Goal: Navigation & Orientation: Understand site structure

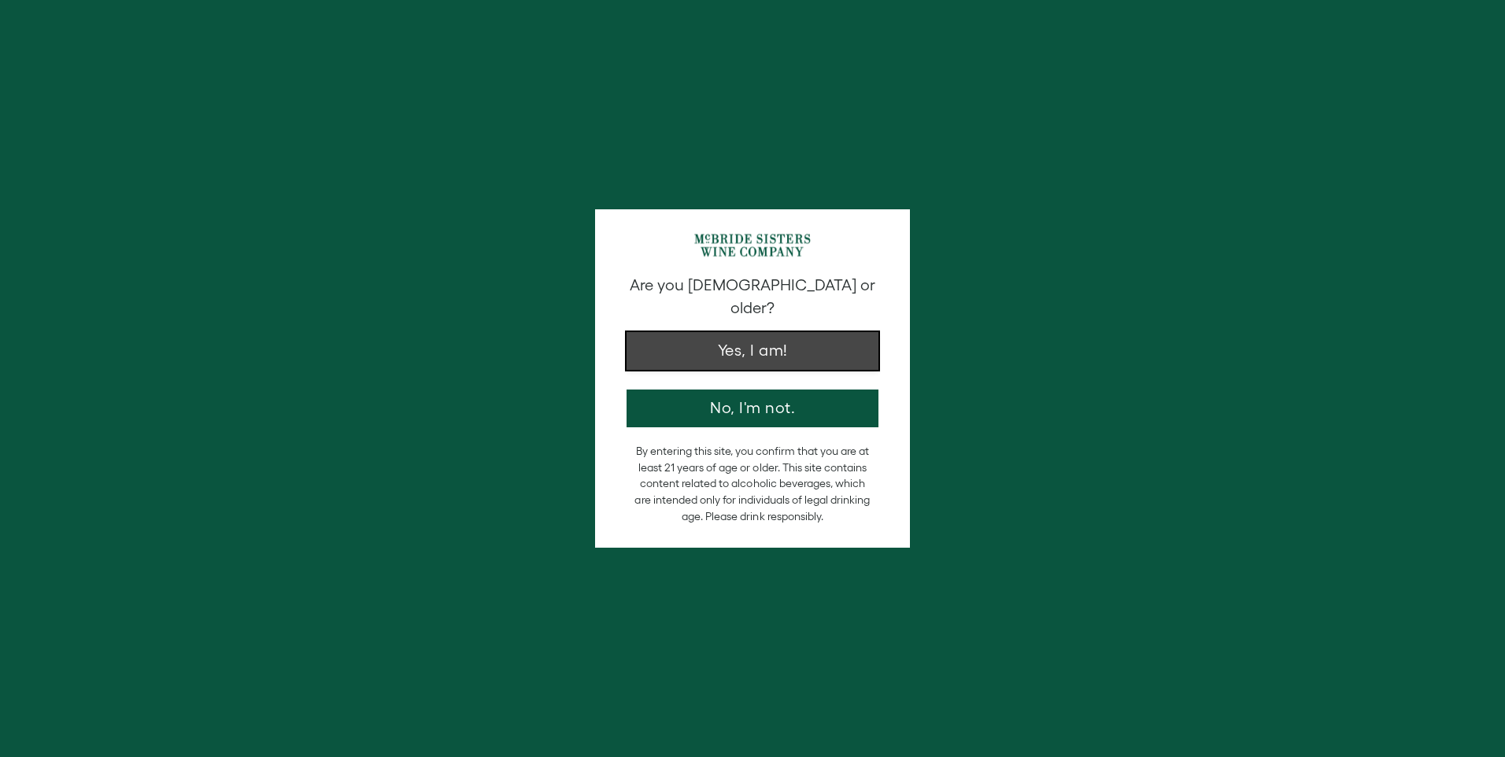
click at [802, 334] on button "Yes, I am!" at bounding box center [753, 351] width 252 height 38
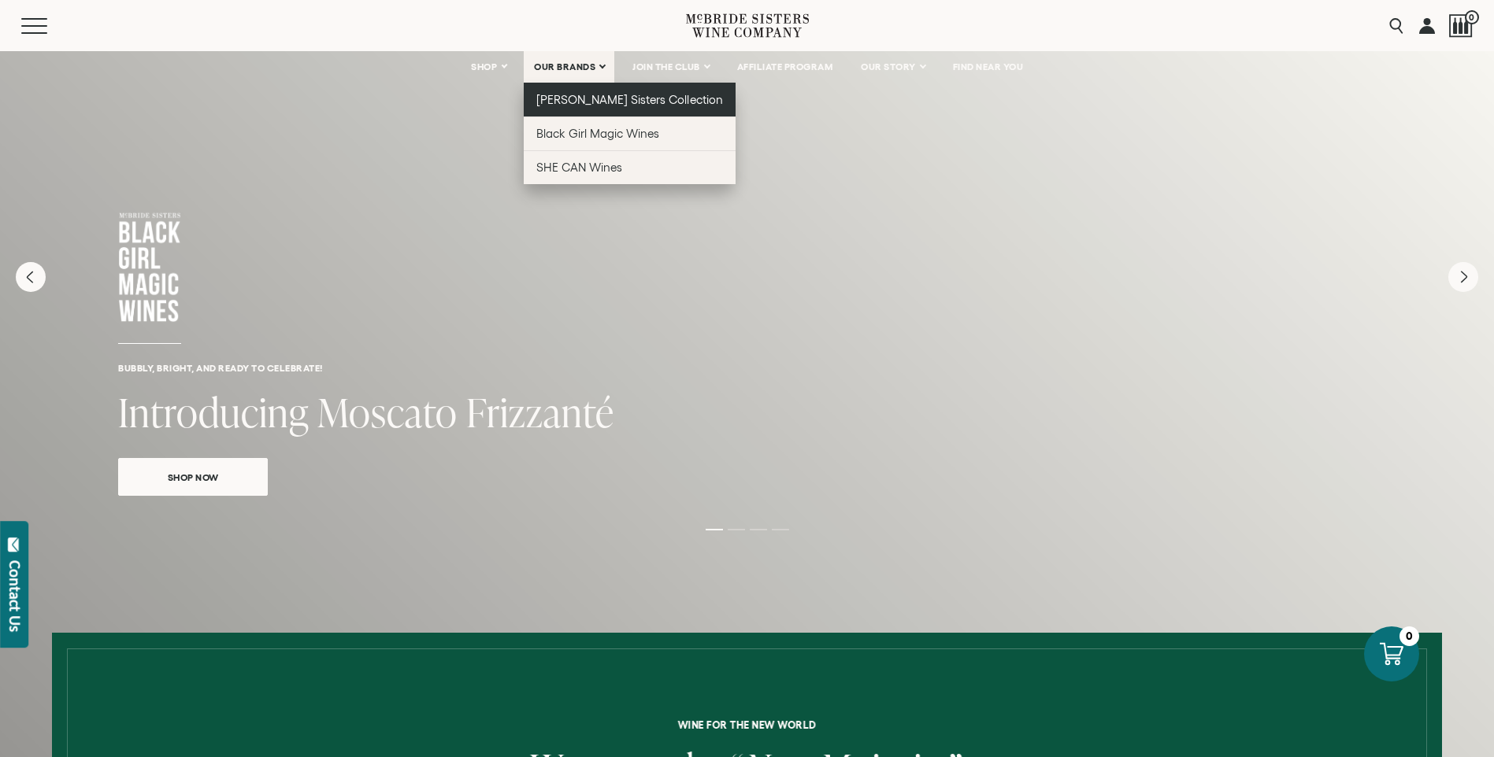
click at [585, 105] on span "[PERSON_NAME] Sisters Collection" at bounding box center [629, 99] width 187 height 13
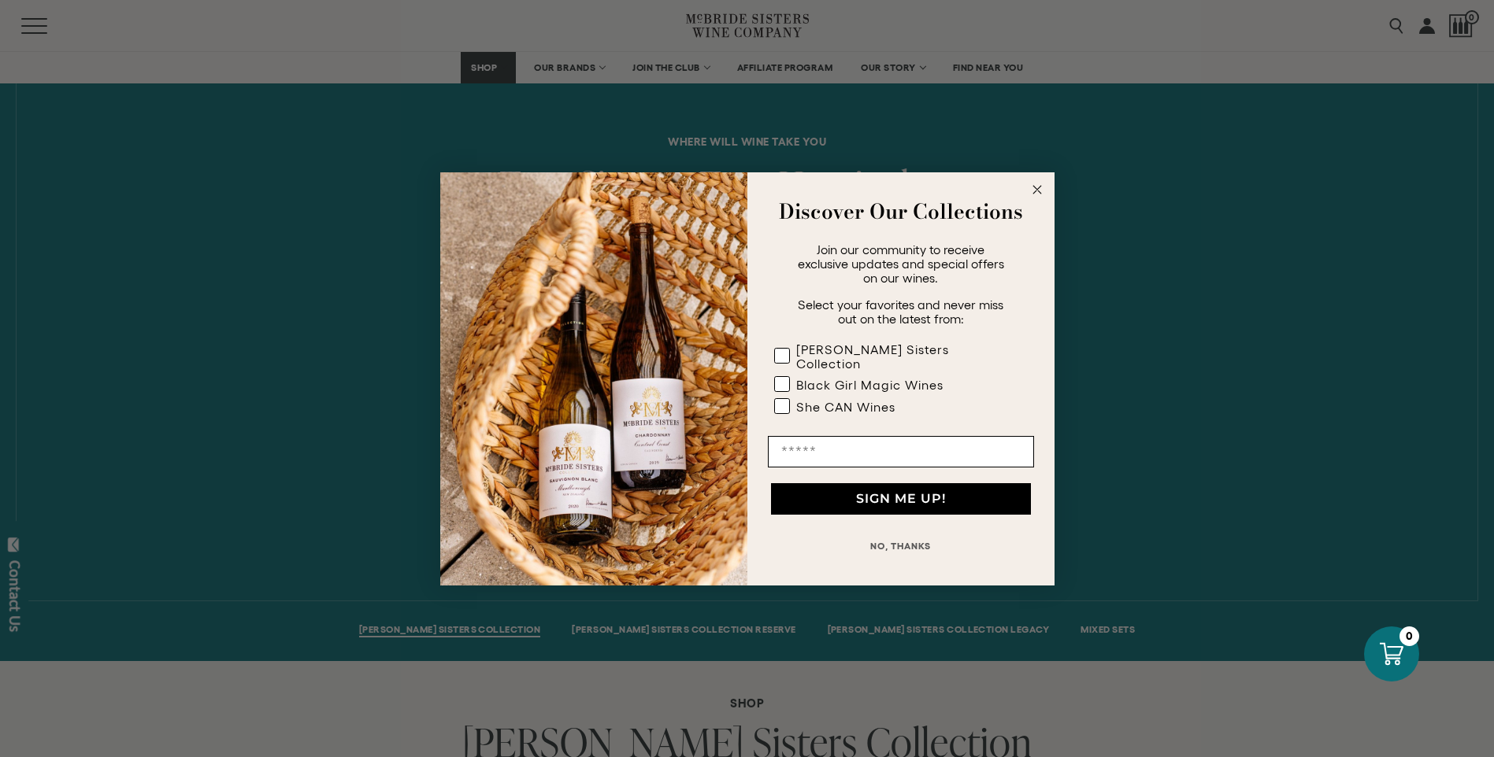
scroll to position [630, 0]
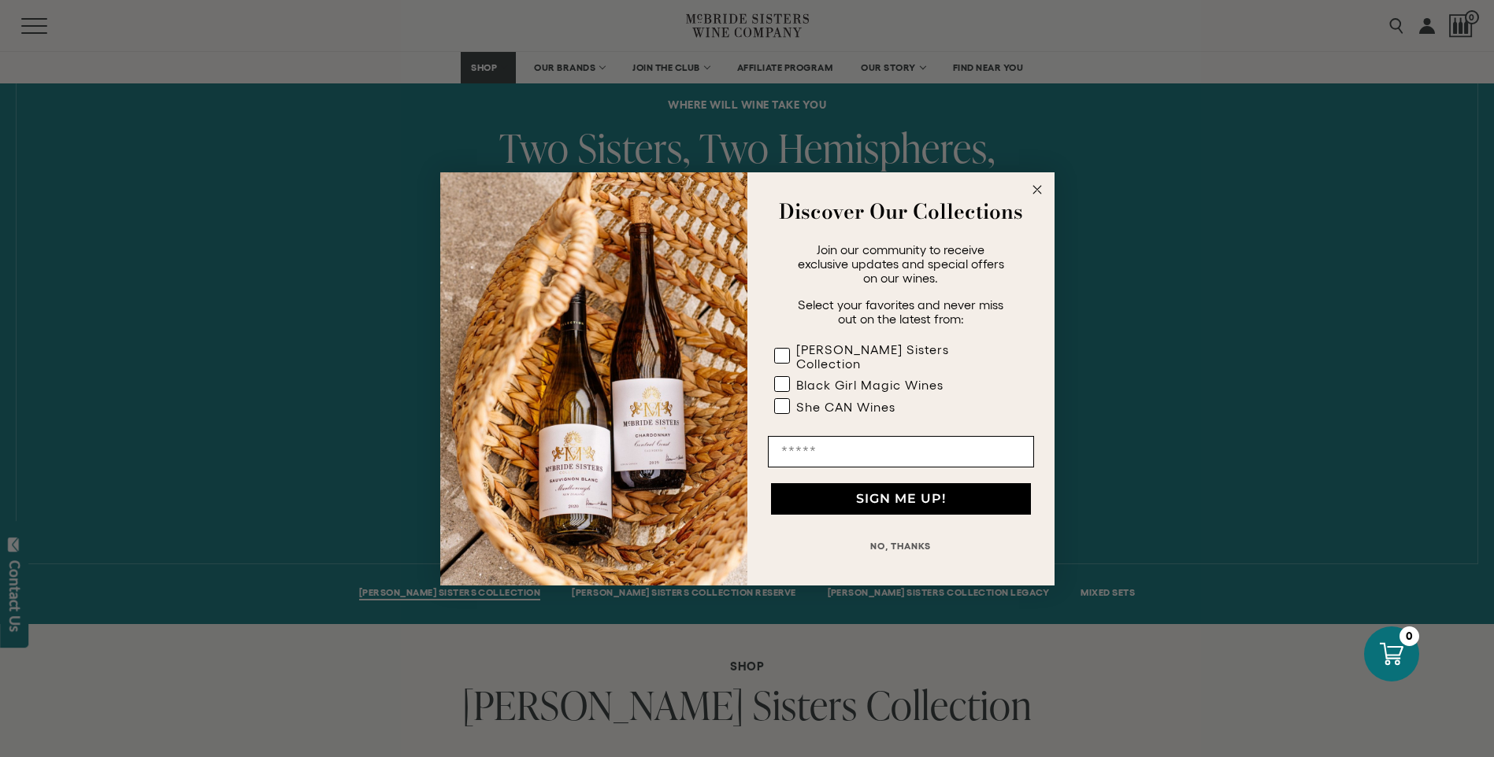
click at [920, 545] on button "NO, THANKS" at bounding box center [901, 546] width 266 height 31
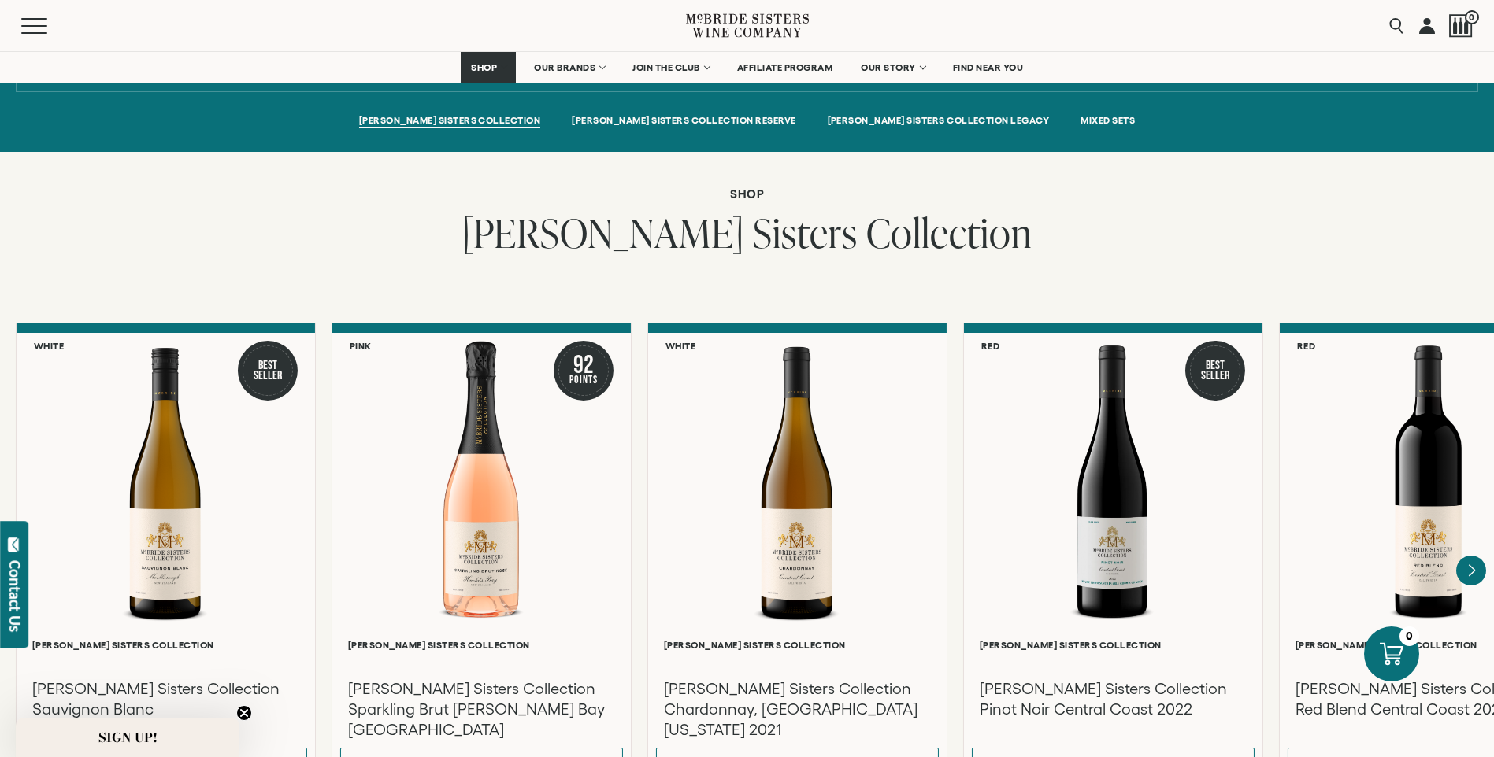
scroll to position [787, 0]
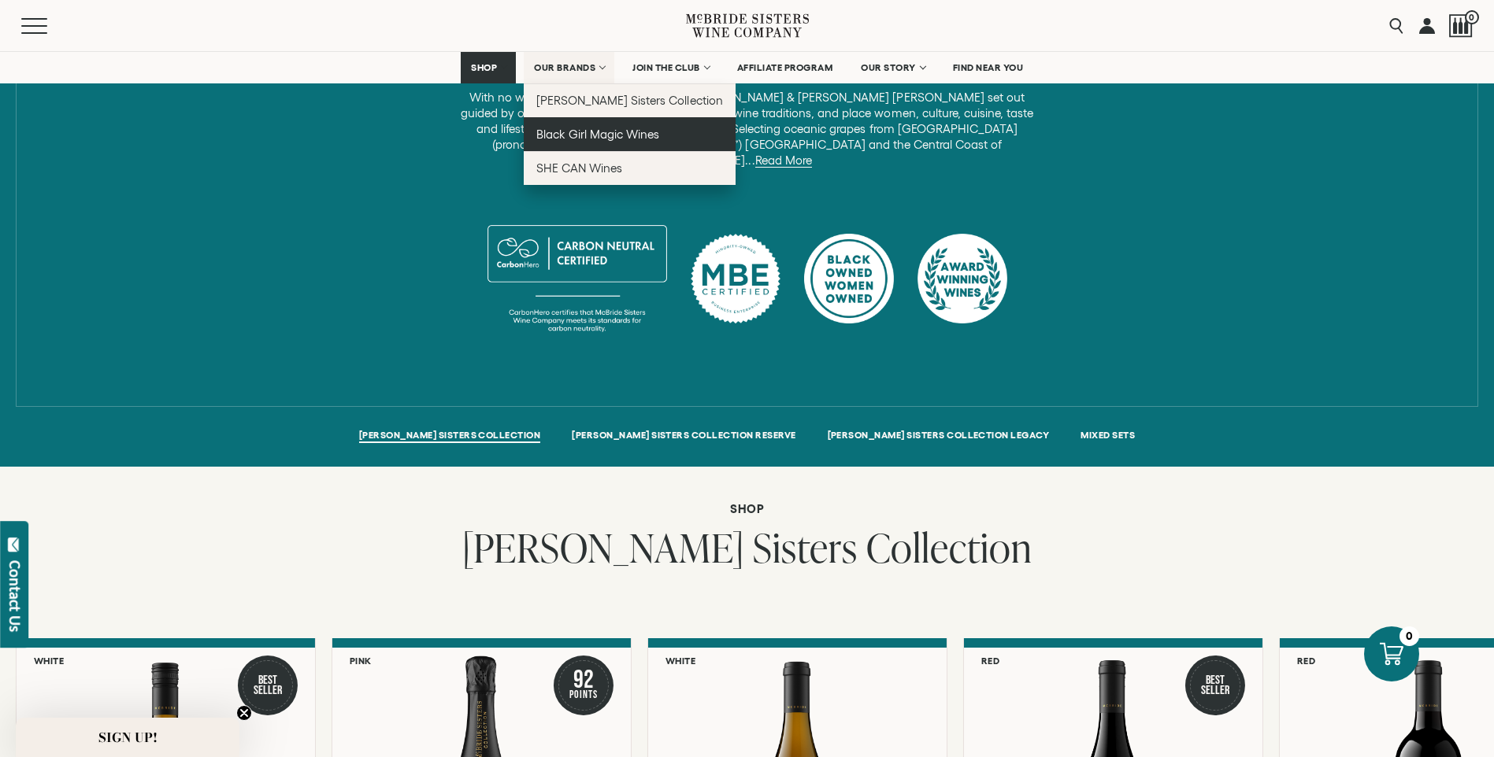
click at [591, 124] on link "Black Girl Magic Wines" at bounding box center [630, 134] width 212 height 34
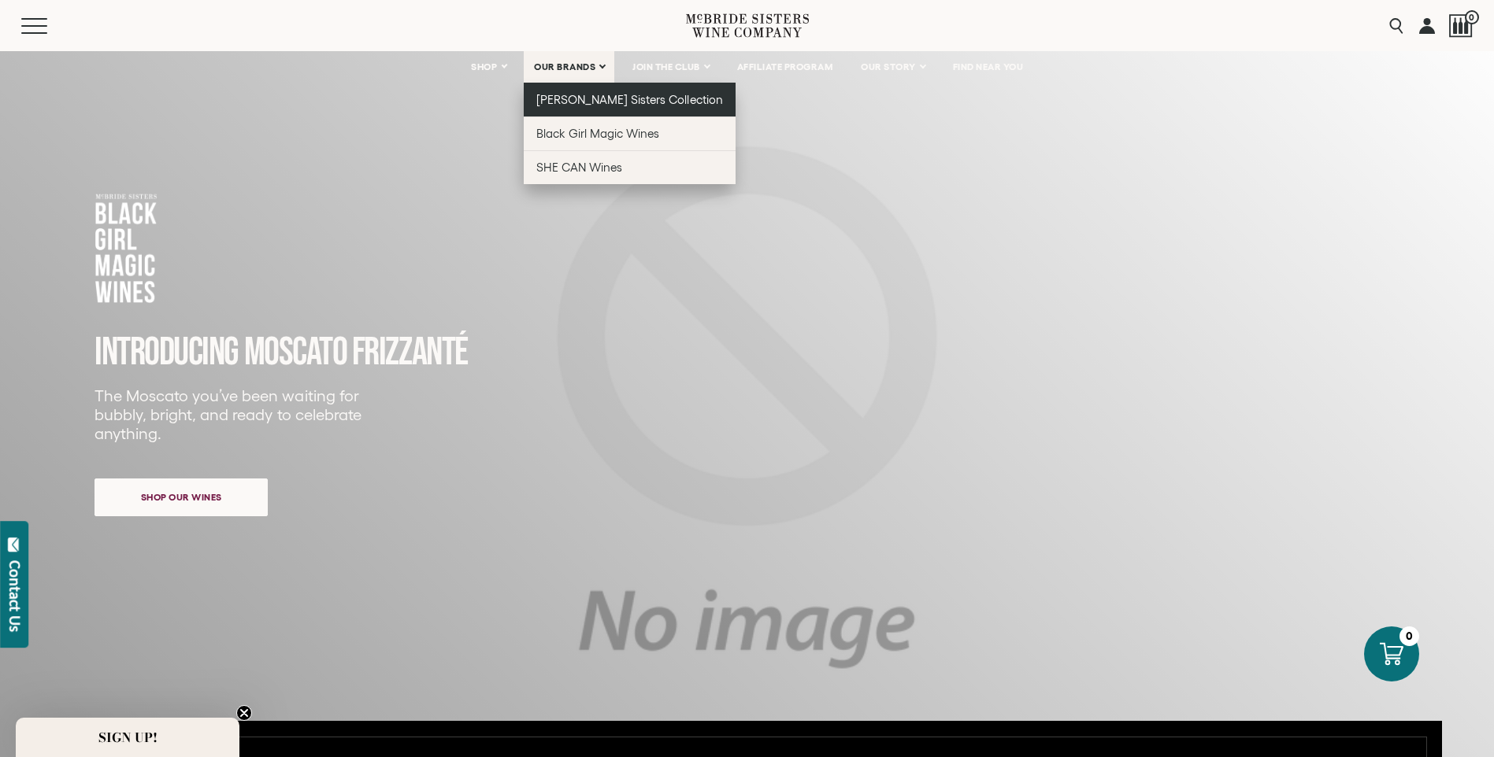
click at [570, 87] on link "[PERSON_NAME] Sisters Collection" at bounding box center [630, 100] width 212 height 34
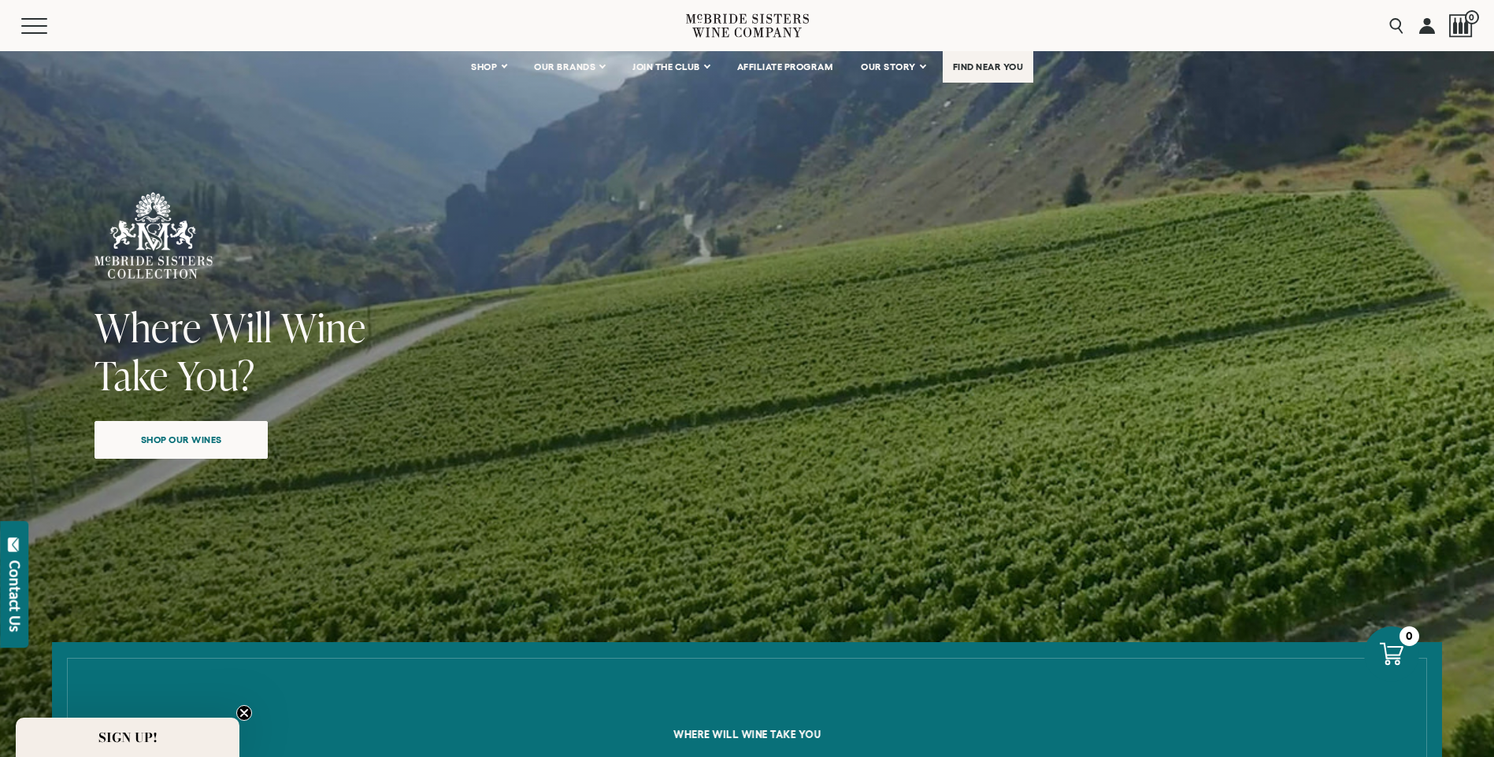
click at [994, 64] on span "FIND NEAR YOU" at bounding box center [988, 66] width 71 height 11
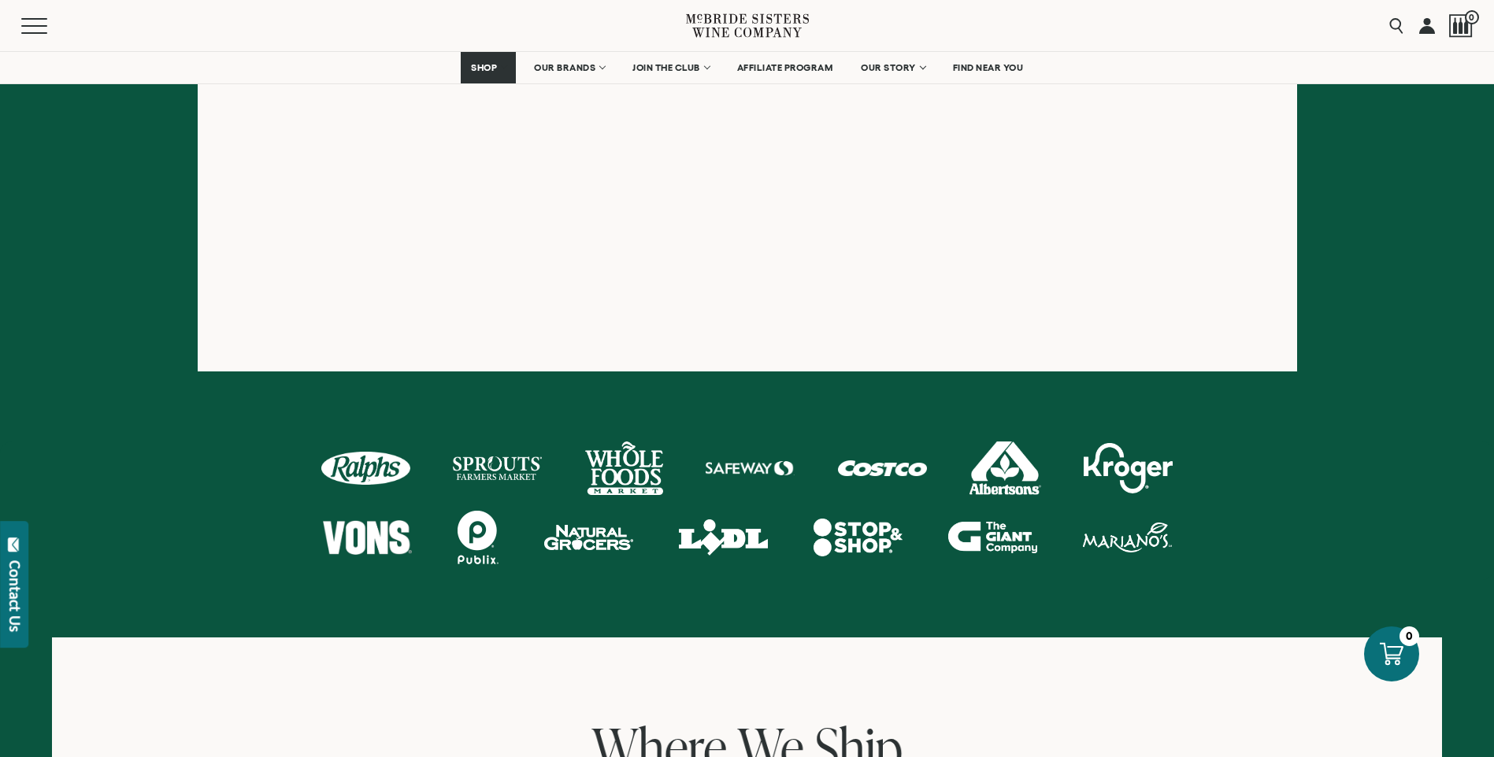
scroll to position [380, 0]
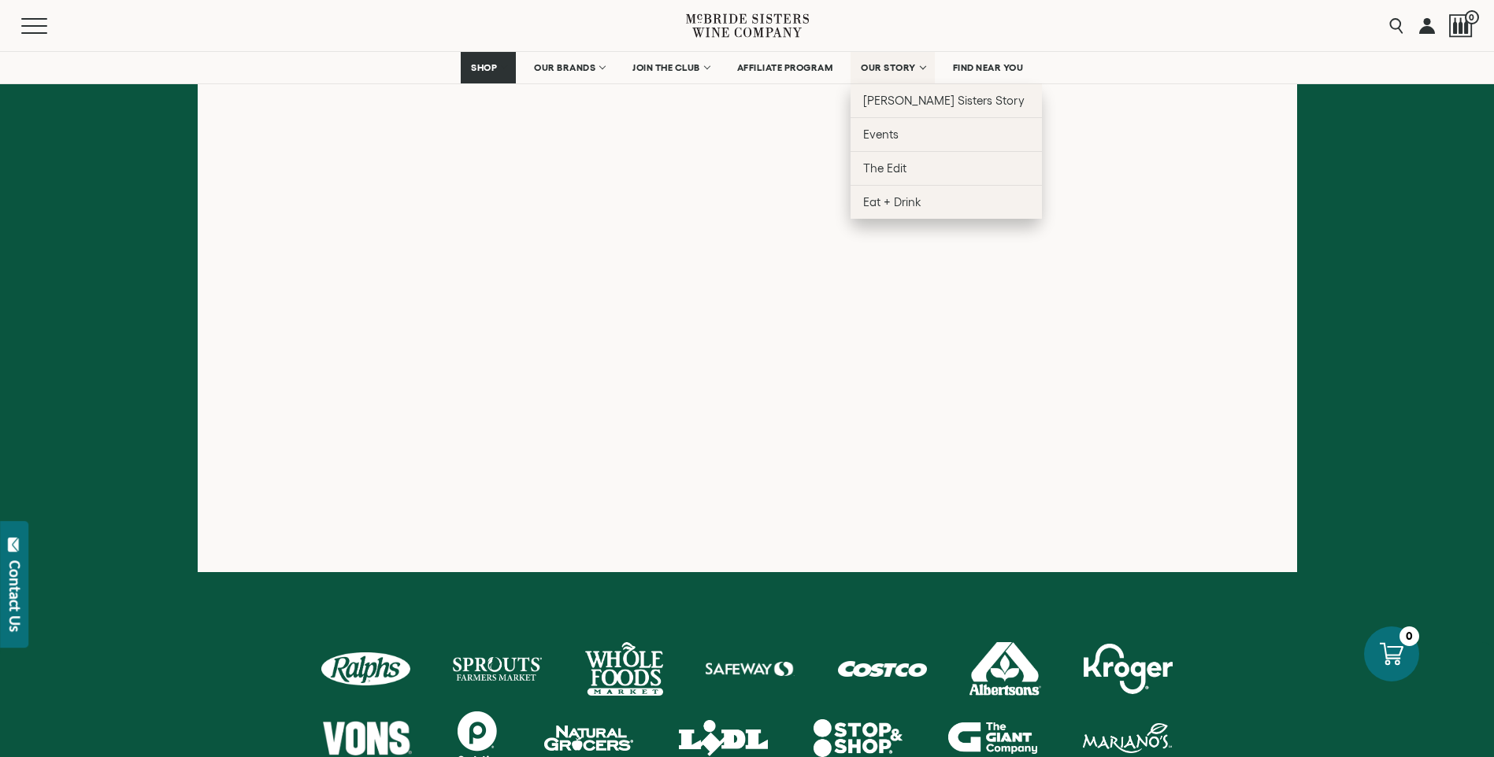
click at [896, 70] on span "OUR STORY" at bounding box center [888, 67] width 55 height 11
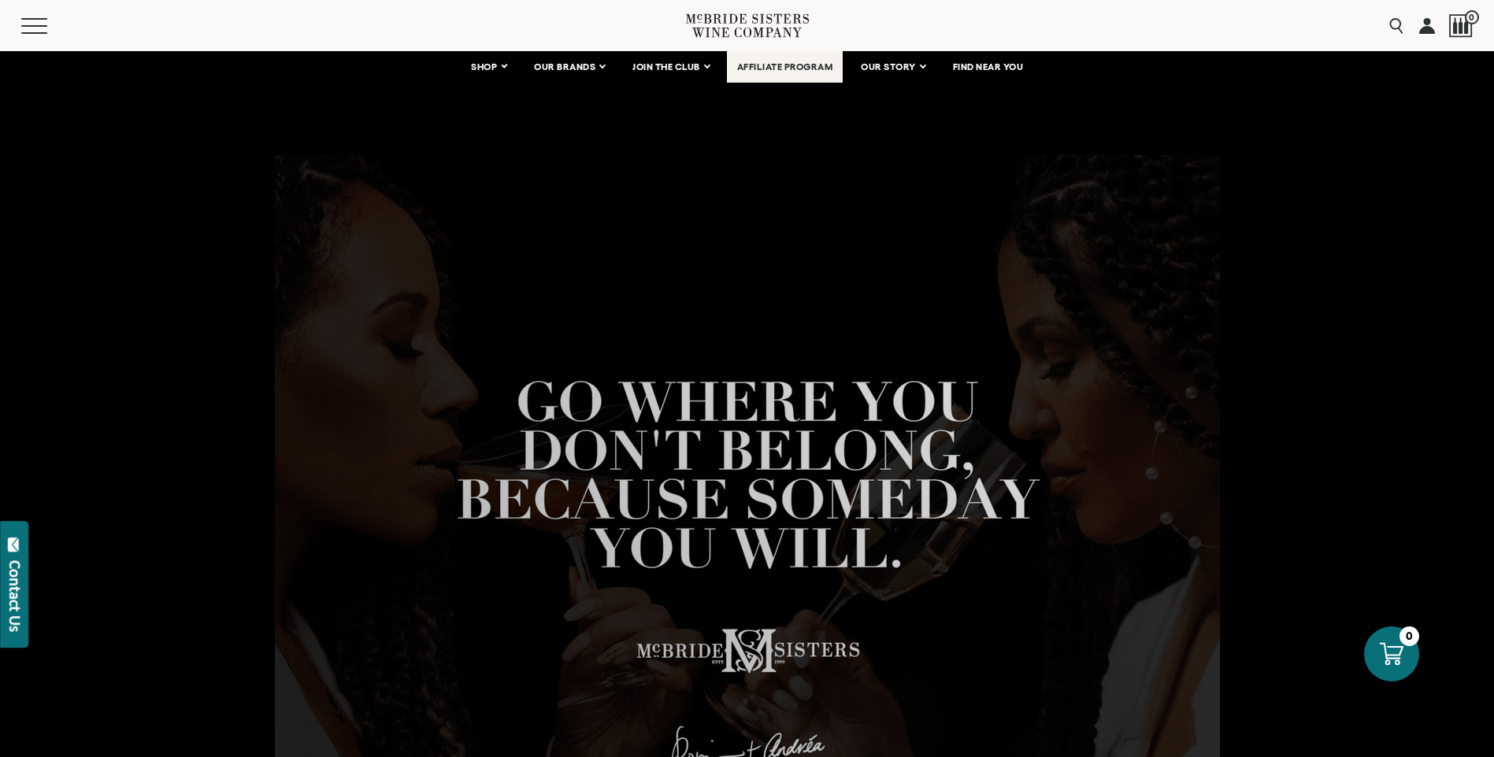
click at [786, 66] on span "AFFILIATE PROGRAM" at bounding box center [785, 66] width 96 height 11
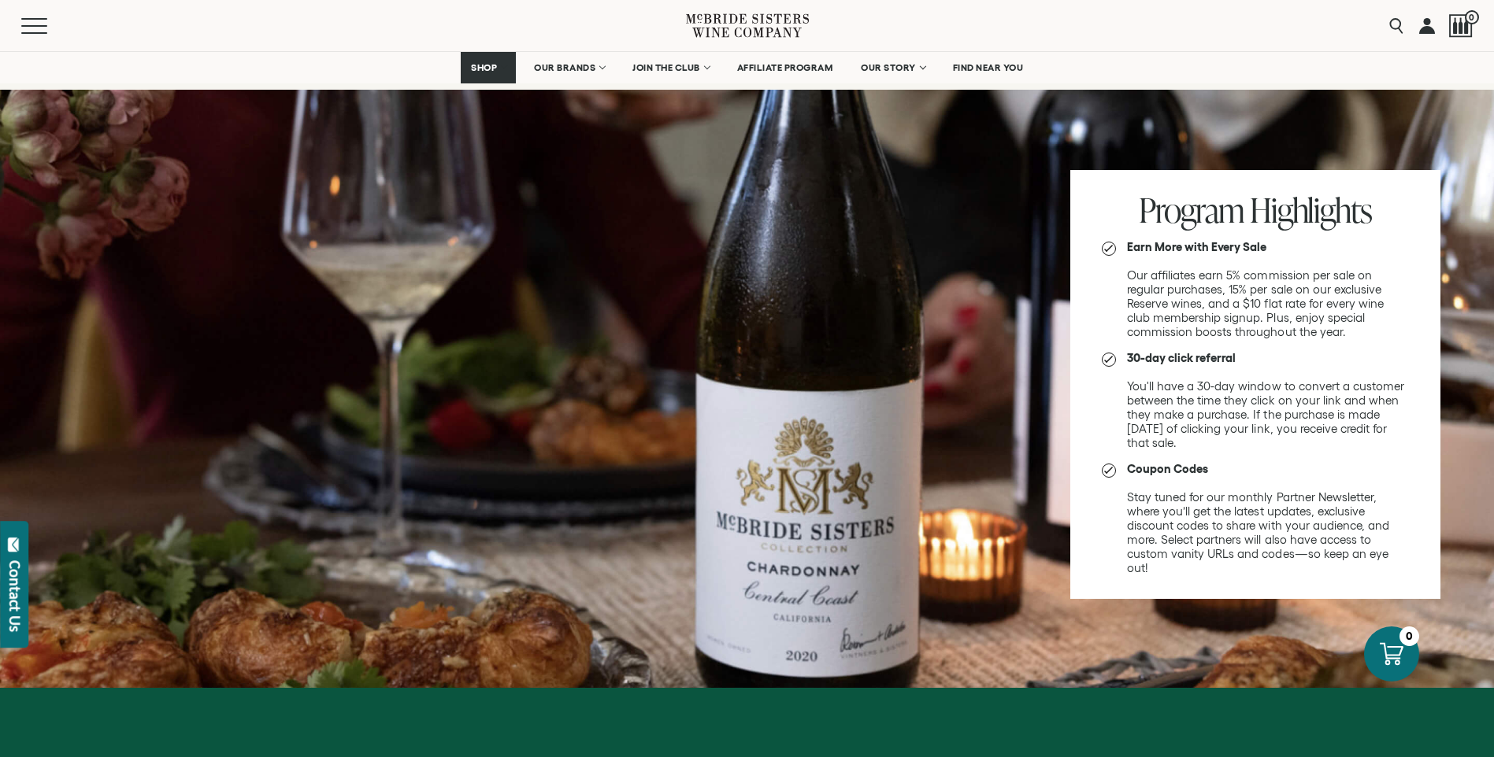
scroll to position [627, 0]
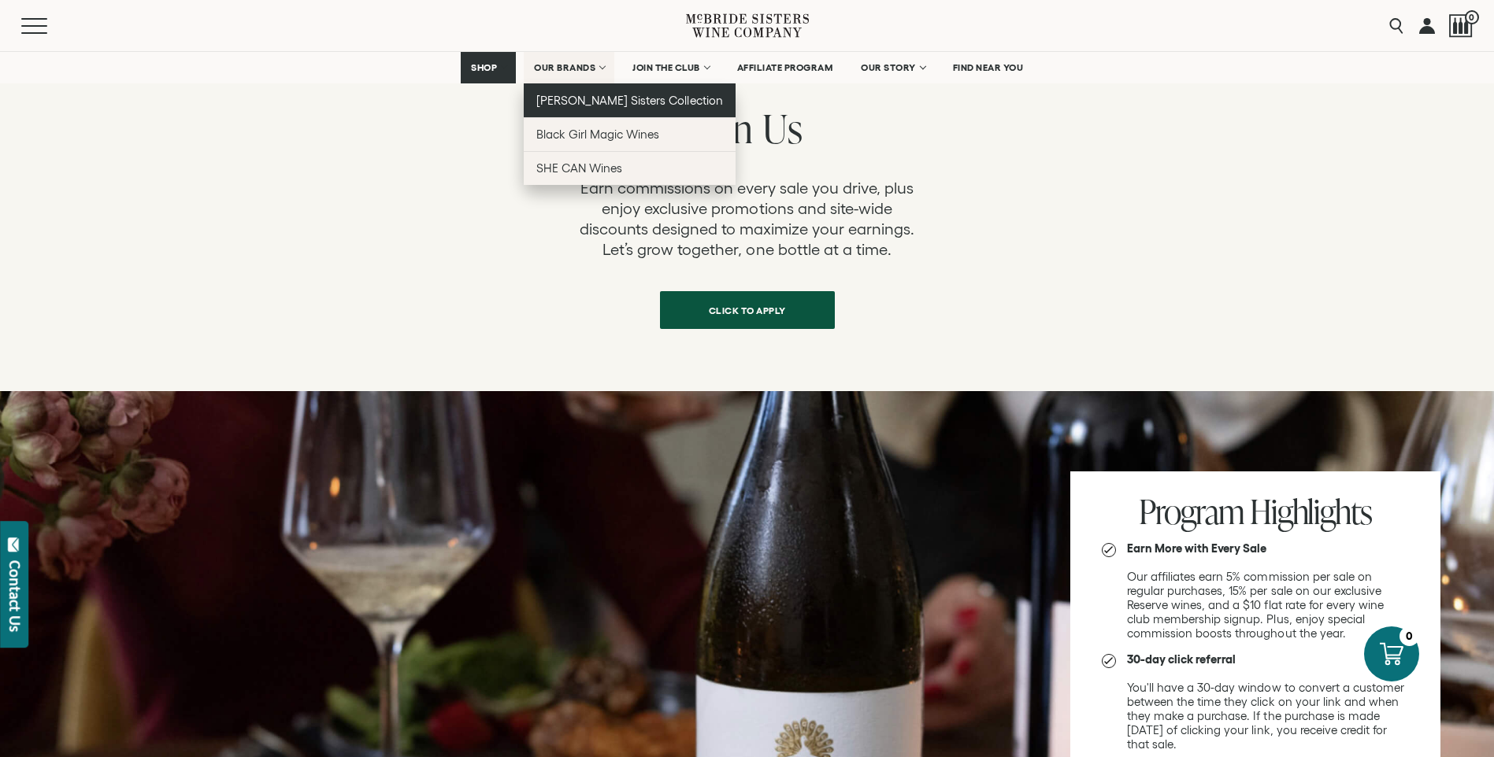
click at [575, 96] on span "[PERSON_NAME] Sisters Collection" at bounding box center [629, 100] width 187 height 13
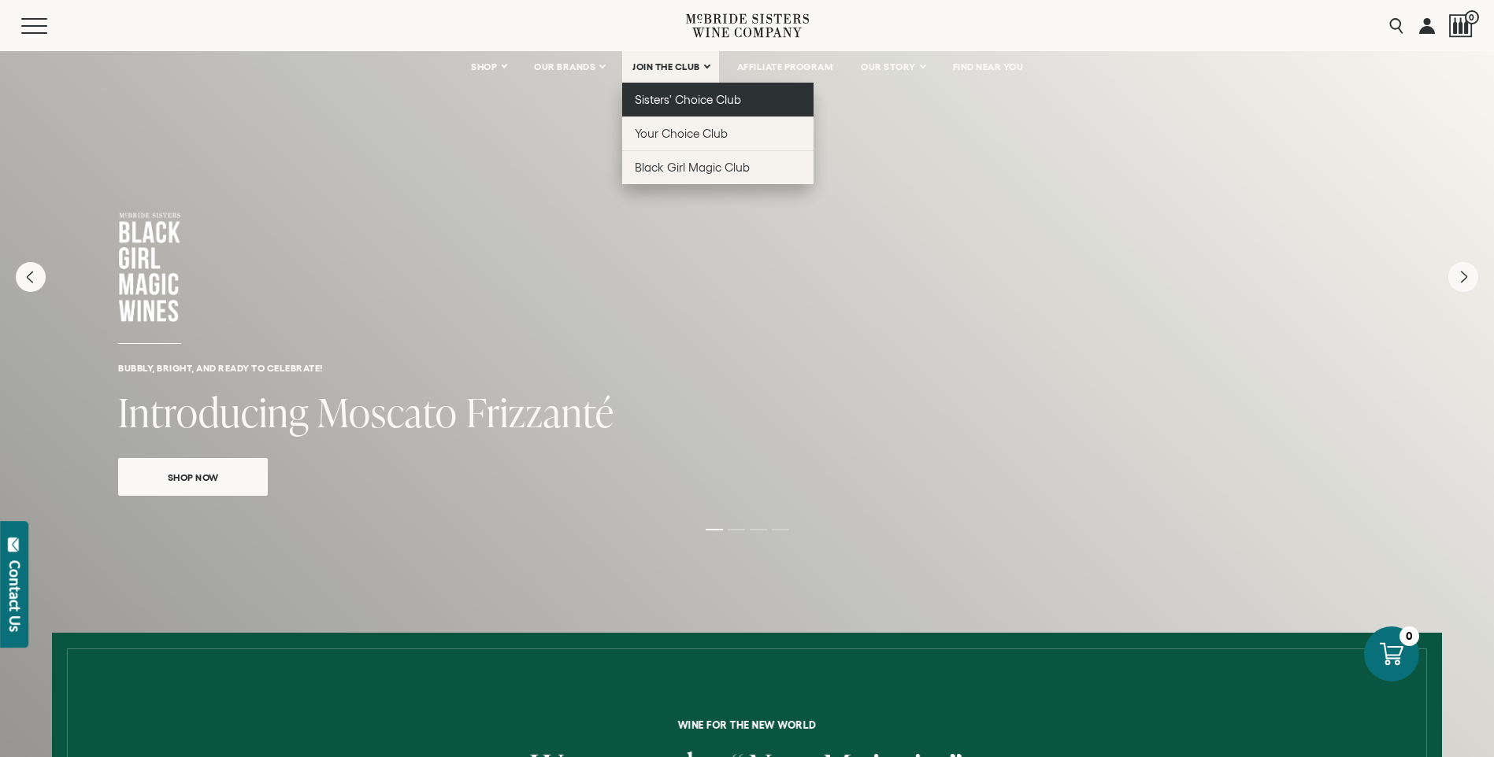
click at [649, 94] on span "Sisters' Choice Club" at bounding box center [688, 99] width 106 height 13
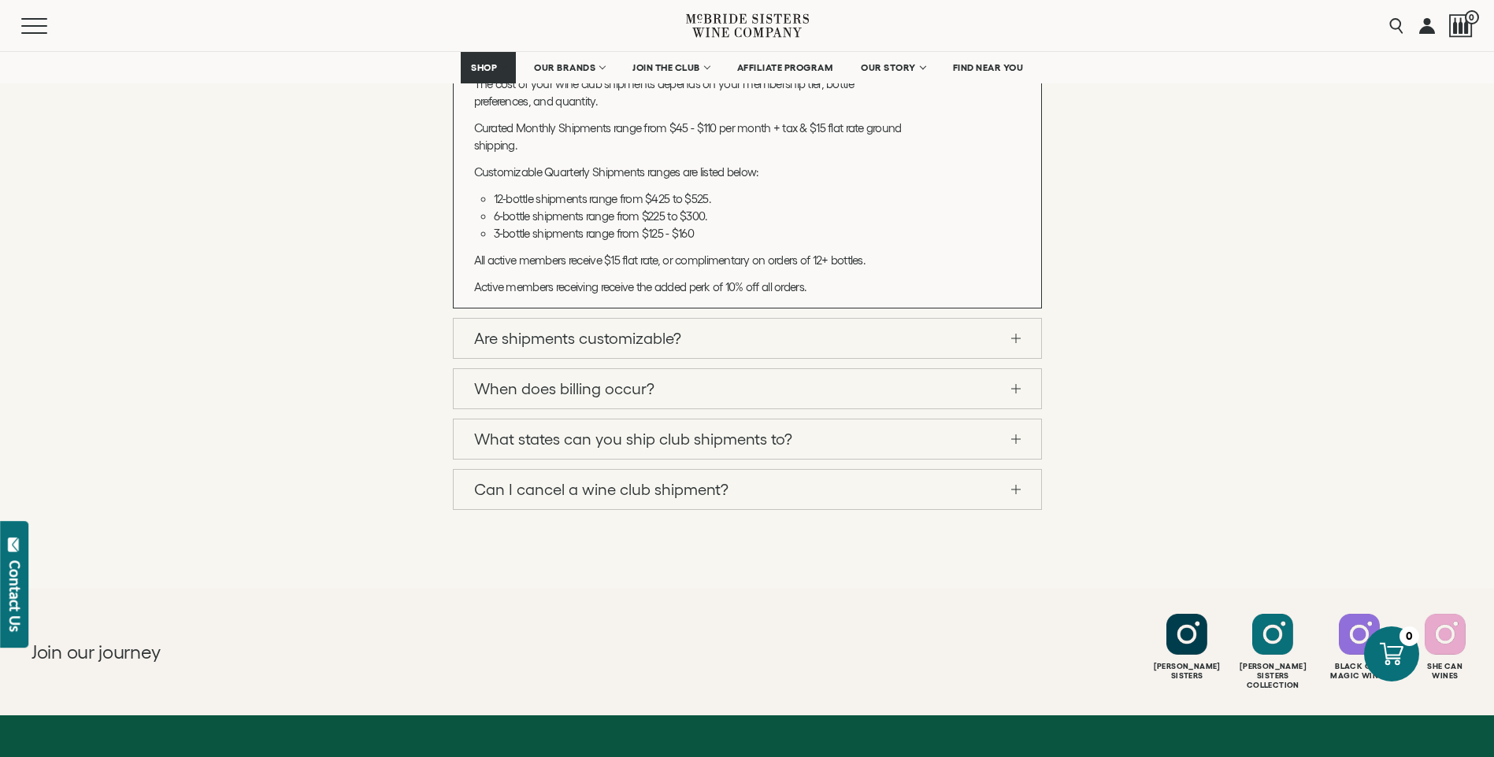
scroll to position [2173, 0]
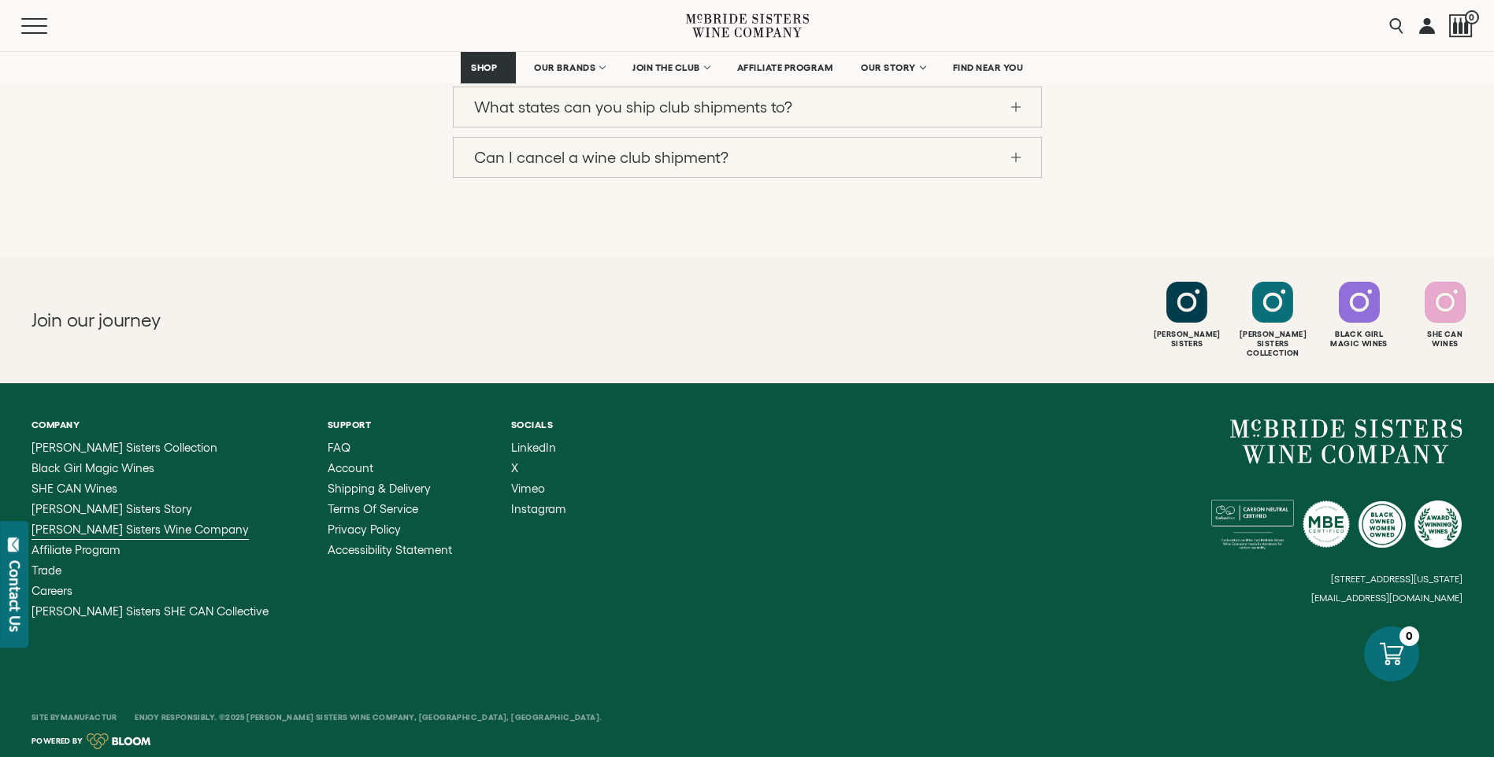
click at [157, 523] on span "[PERSON_NAME] Sisters Wine Company" at bounding box center [139, 529] width 217 height 13
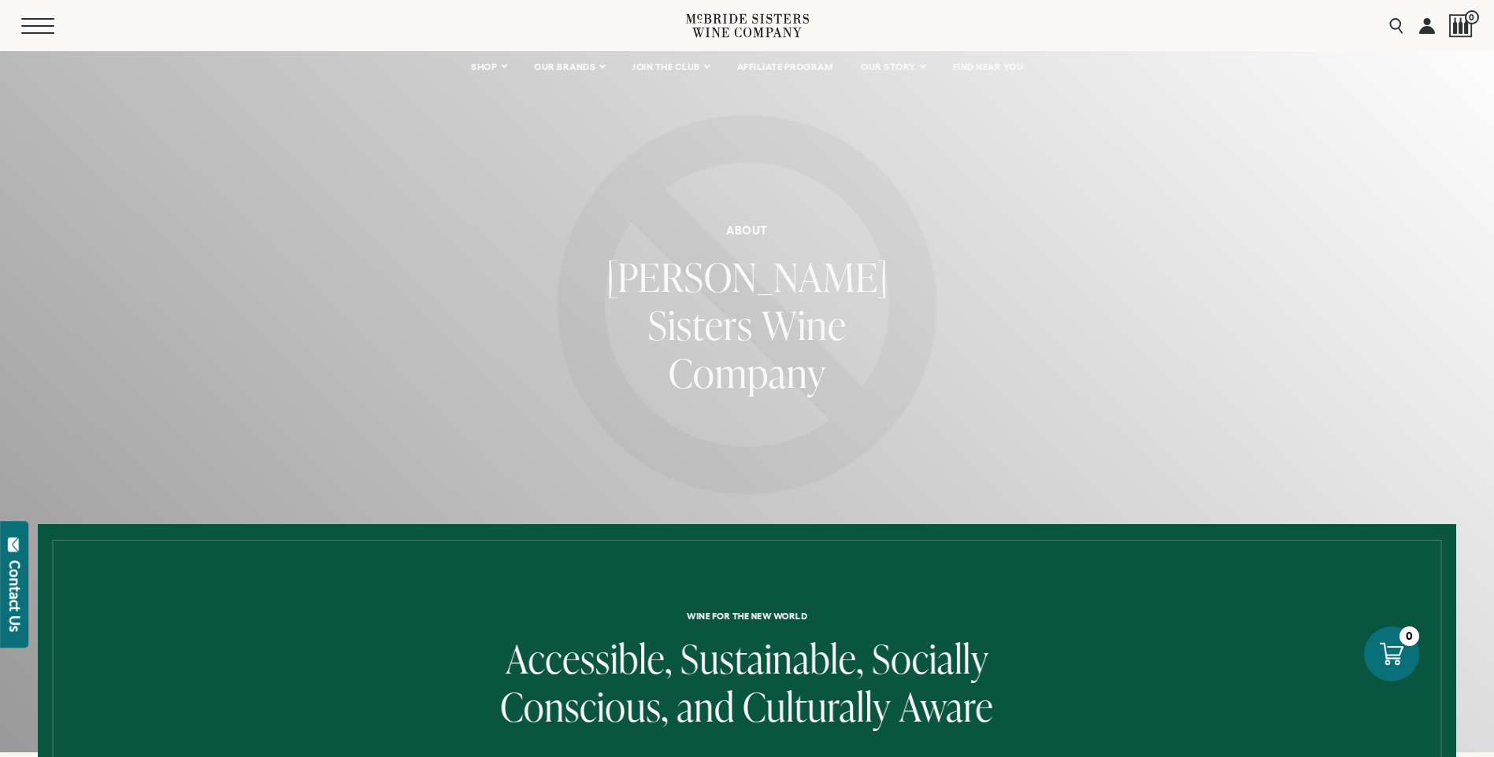
click at [41, 24] on button "Menu" at bounding box center [49, 26] width 57 height 16
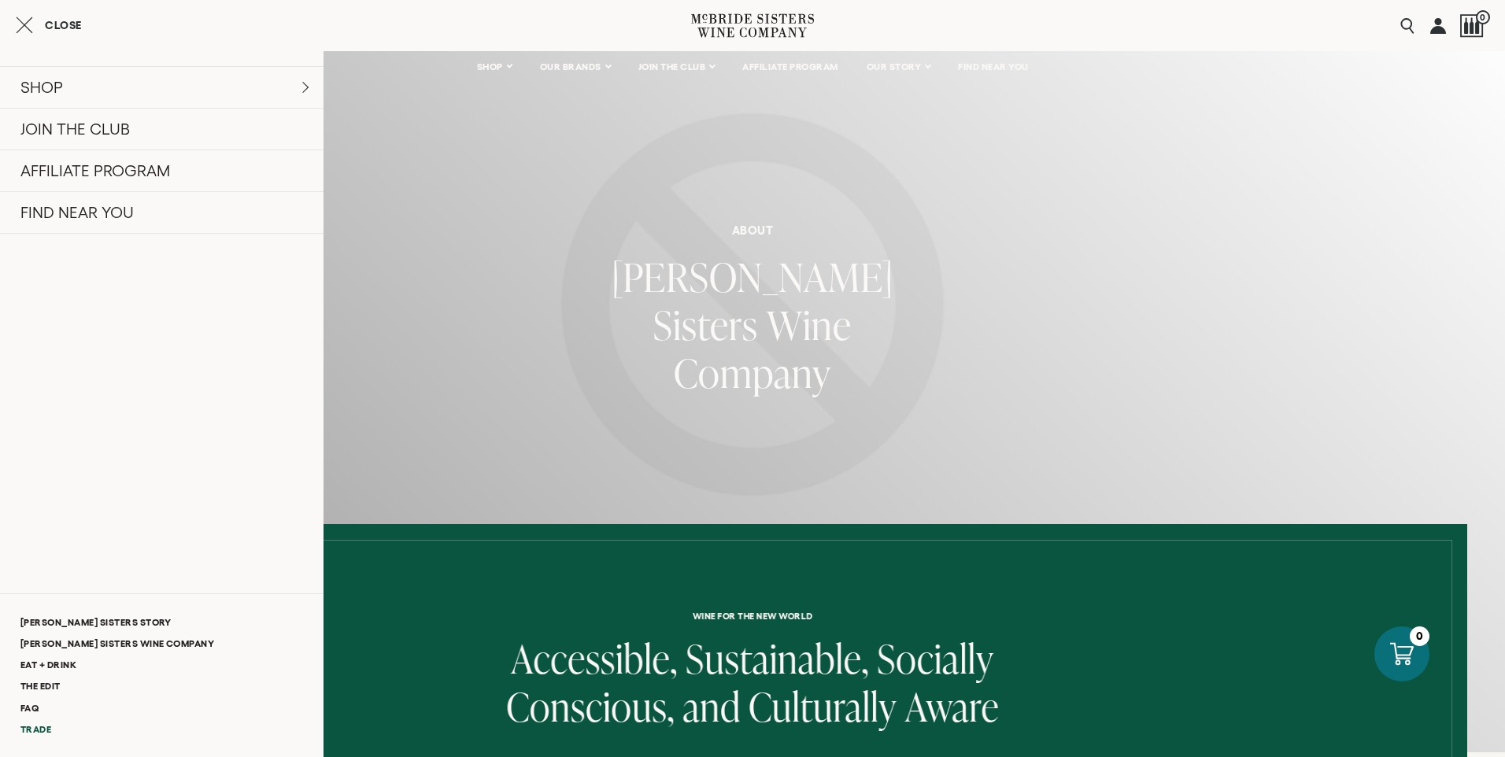
click at [44, 729] on link "Trade" at bounding box center [162, 729] width 324 height 21
